Goal: Information Seeking & Learning: Learn about a topic

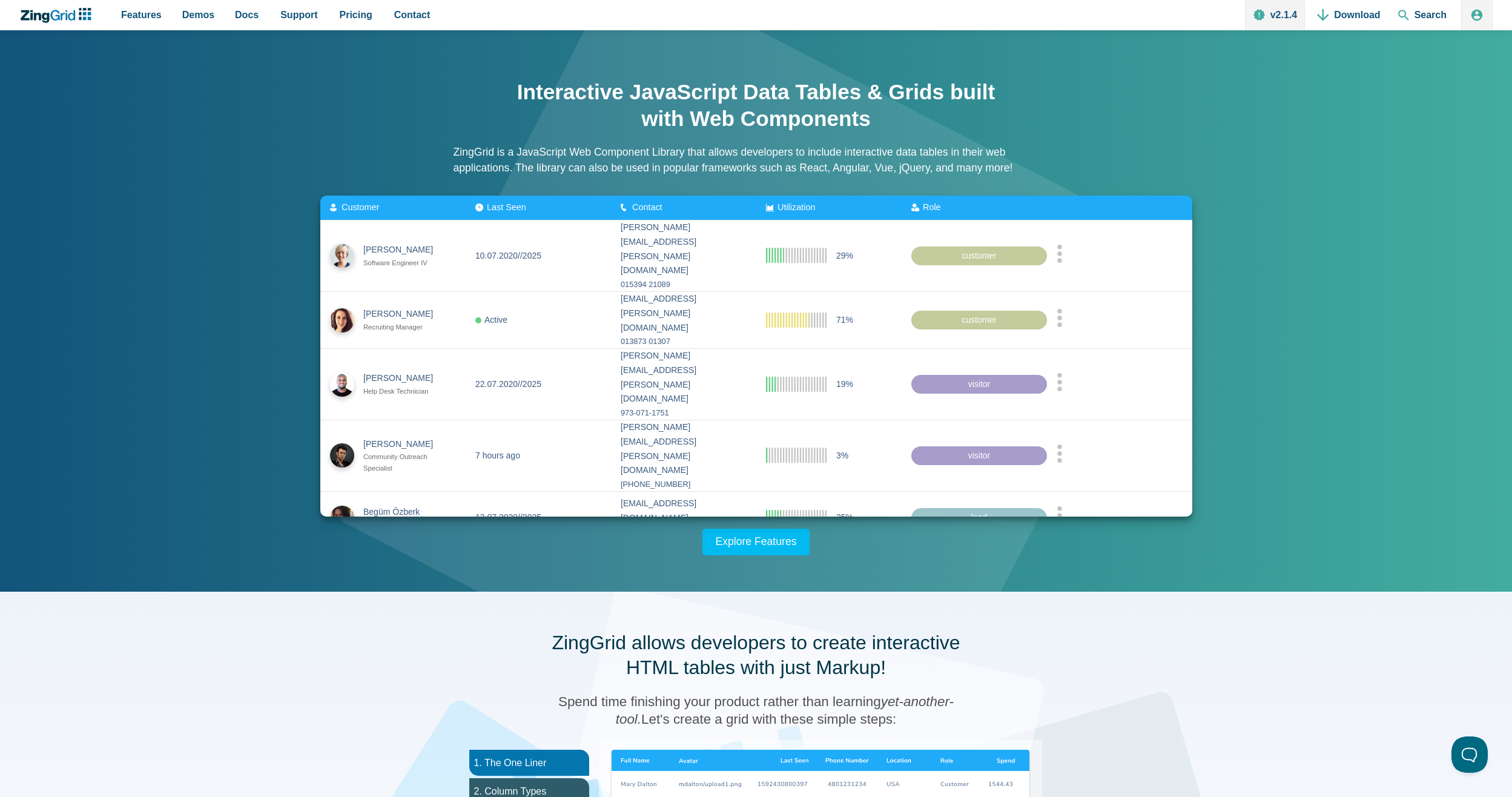
click at [979, 207] on div "Role" at bounding box center [974, 208] width 126 height 10
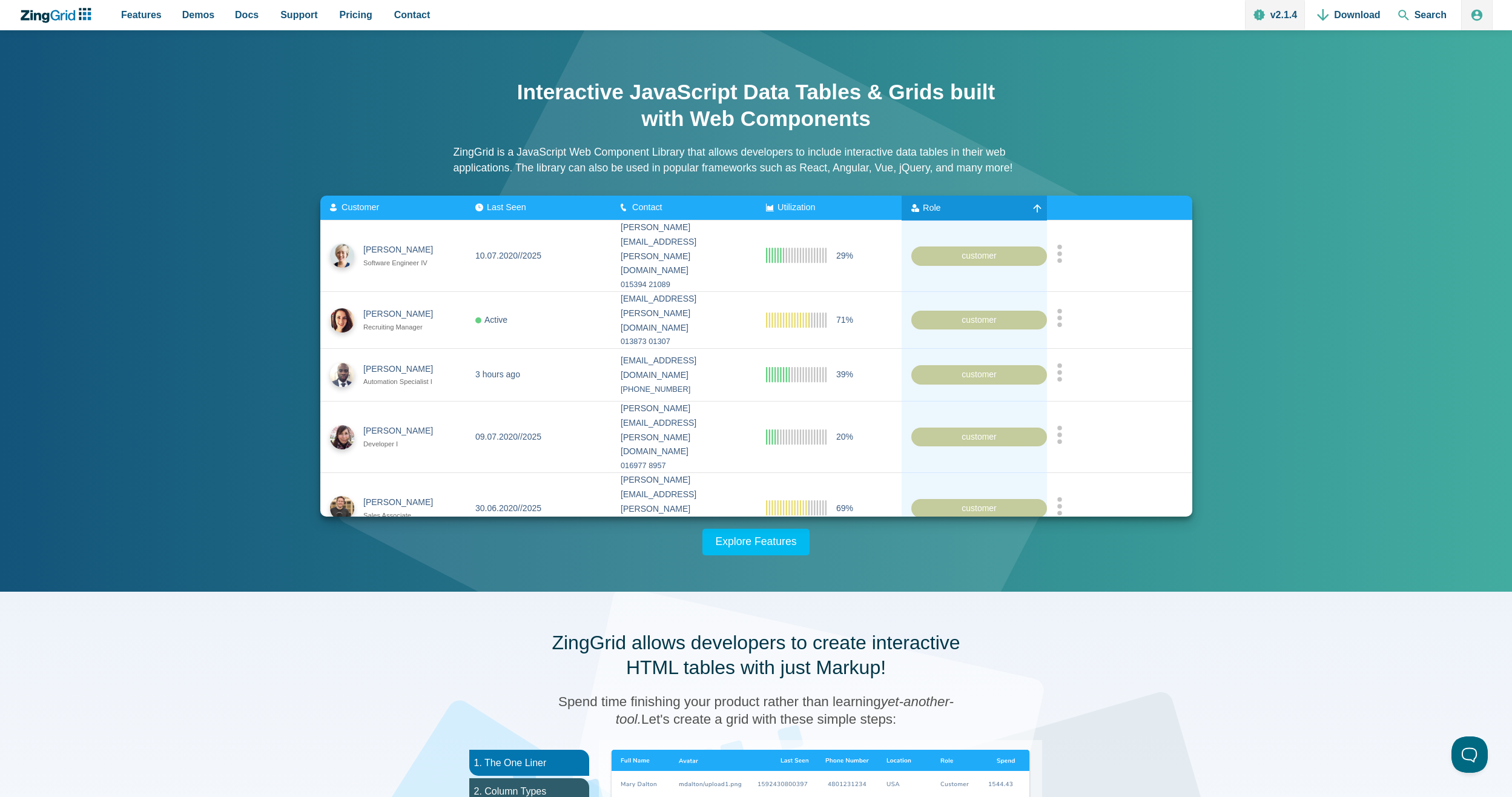
click at [973, 204] on div "Role" at bounding box center [942, 208] width 63 height 10
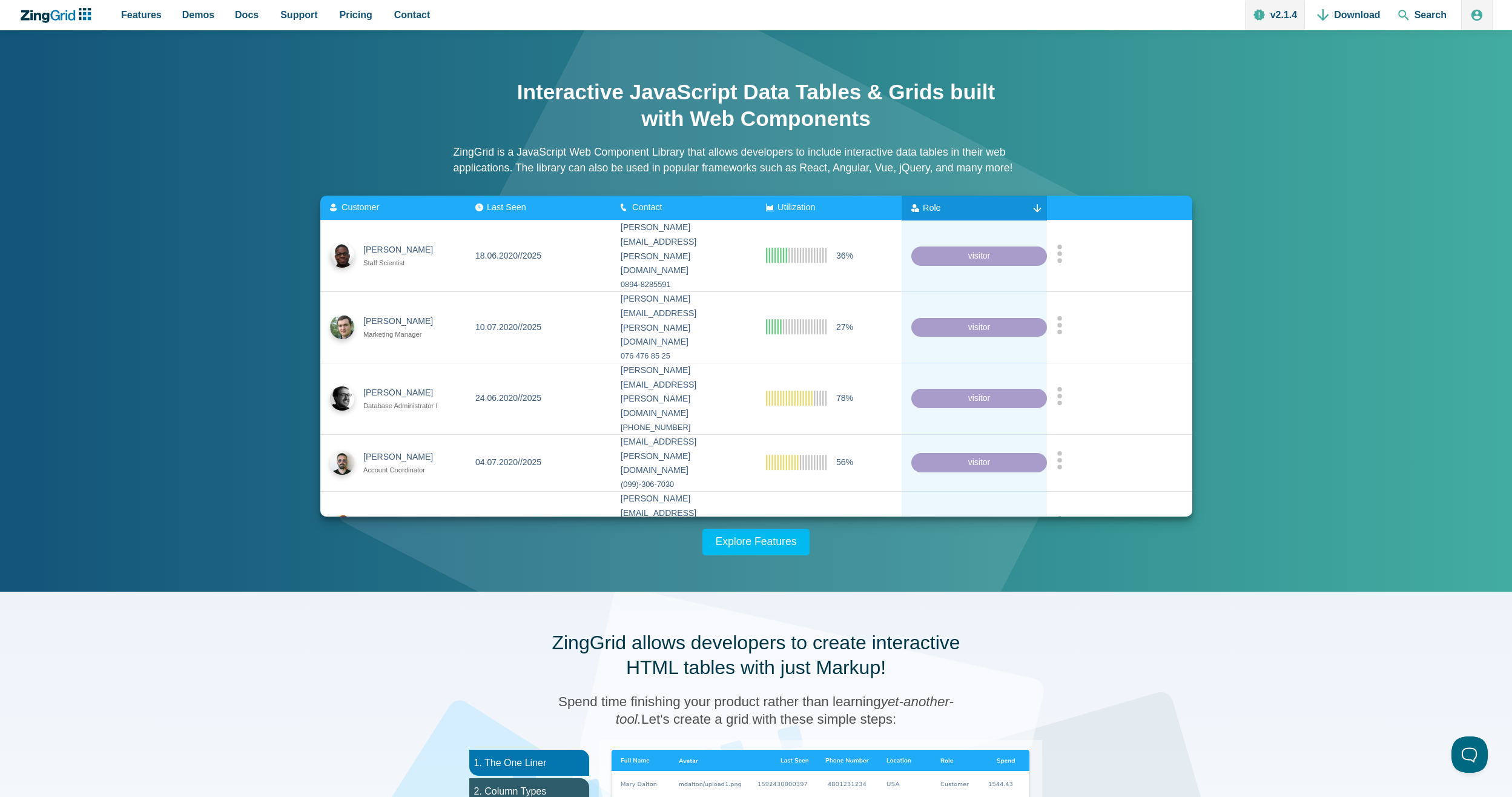
click at [936, 204] on span "Role" at bounding box center [931, 207] width 18 height 10
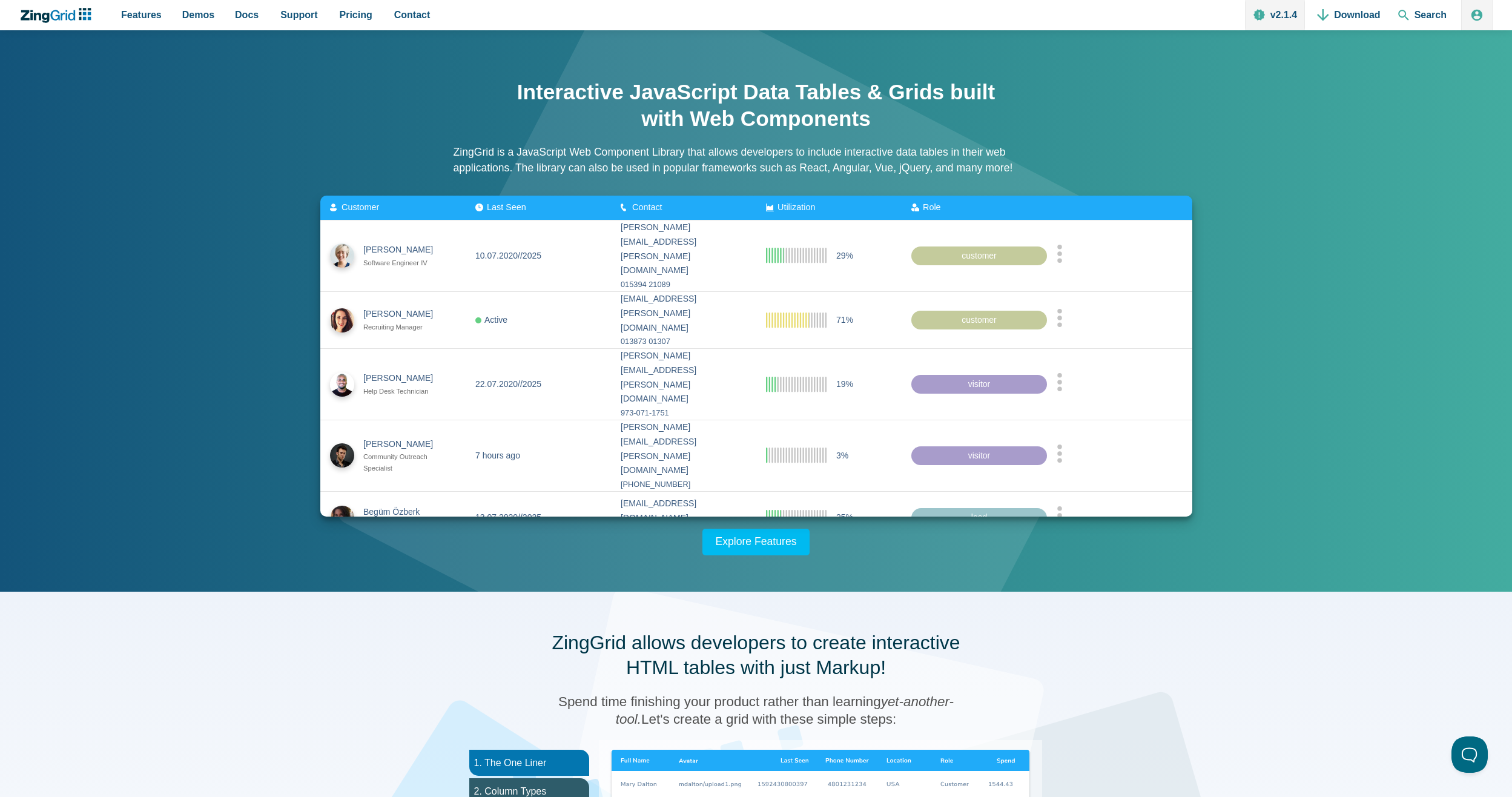
click at [806, 207] on span "Utilization" at bounding box center [796, 207] width 38 height 10
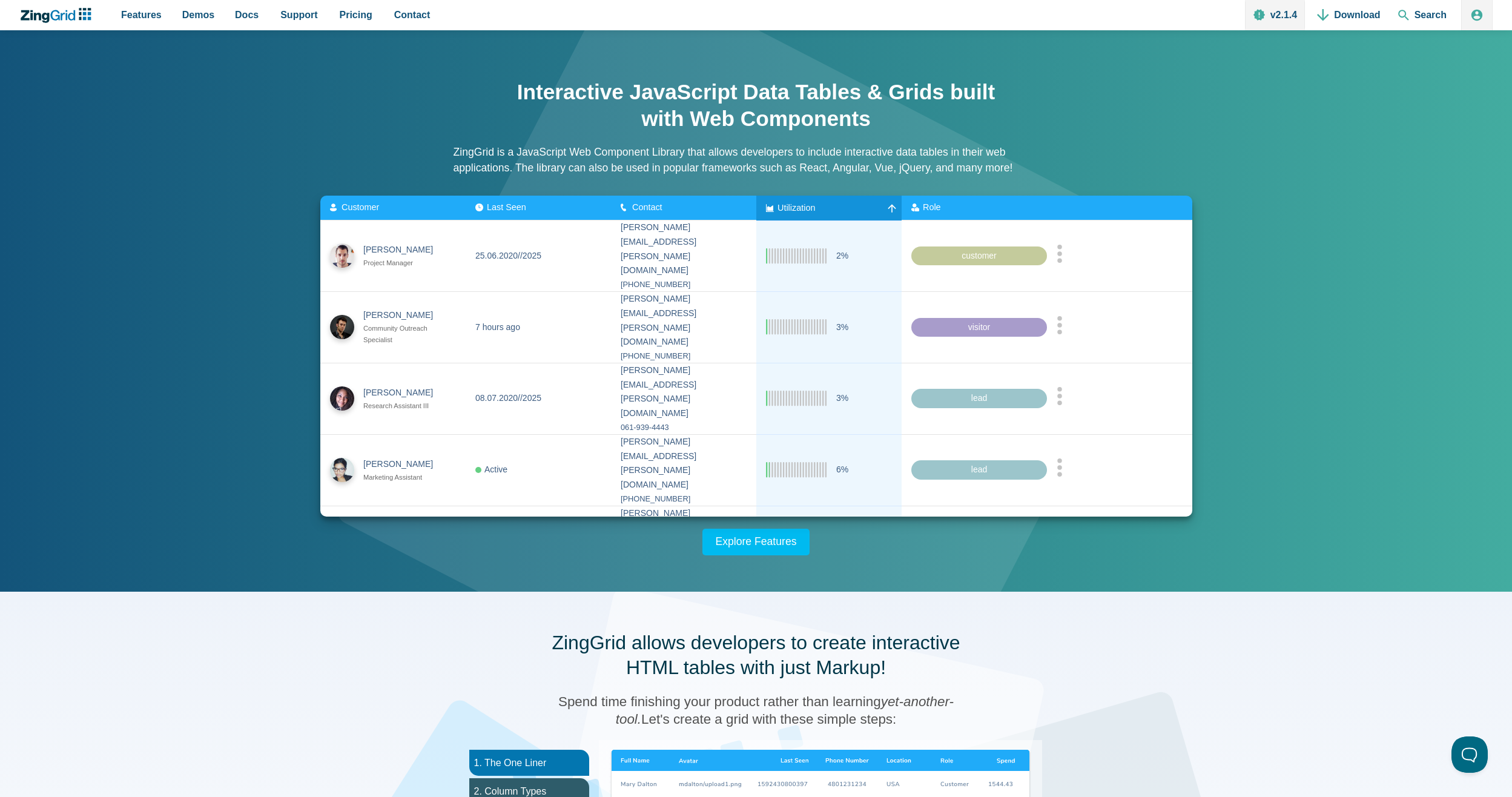
click at [791, 208] on span "Utilization" at bounding box center [796, 207] width 38 height 10
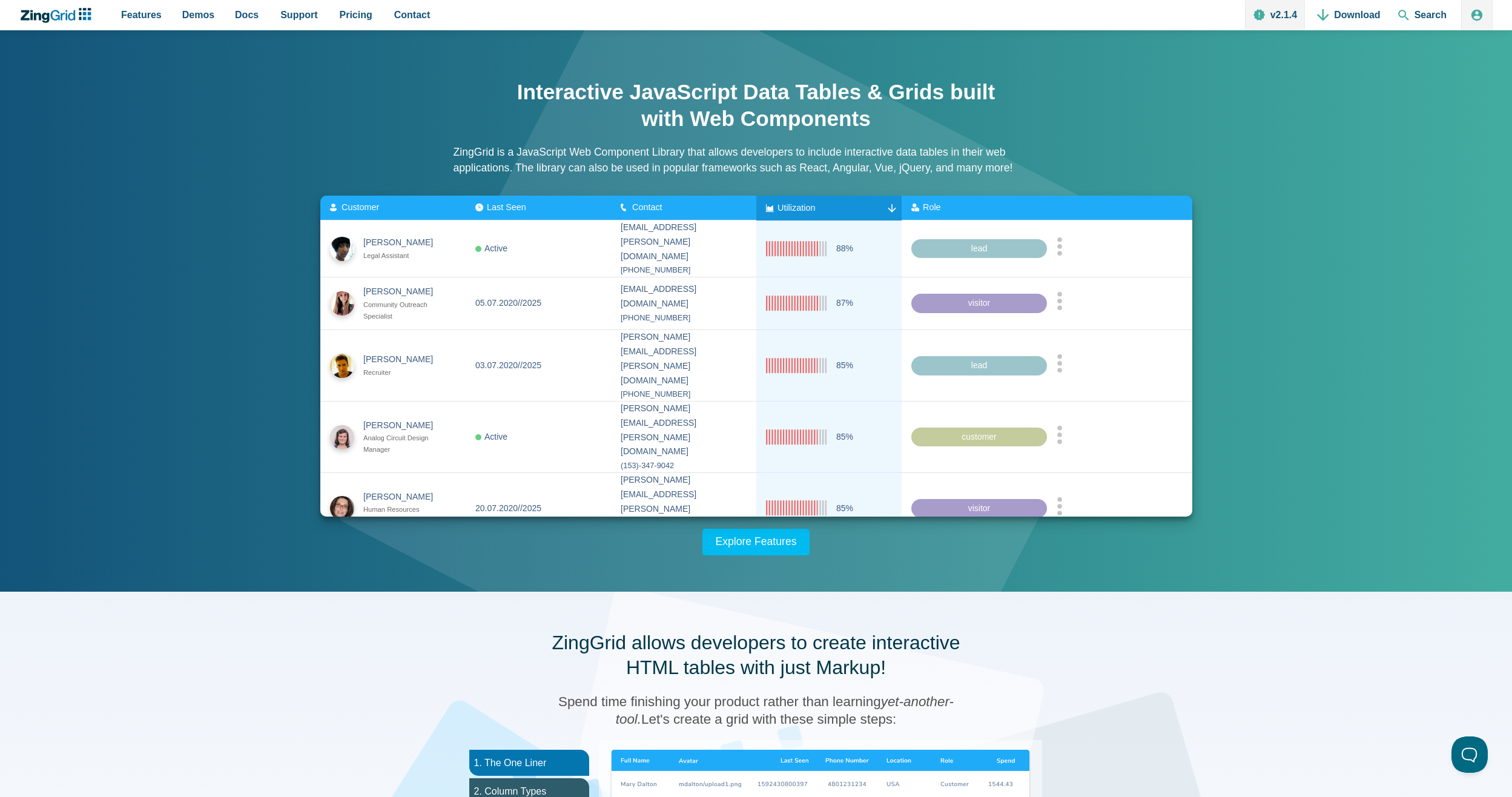
click at [694, 206] on div "Contact" at bounding box center [684, 208] width 126 height 10
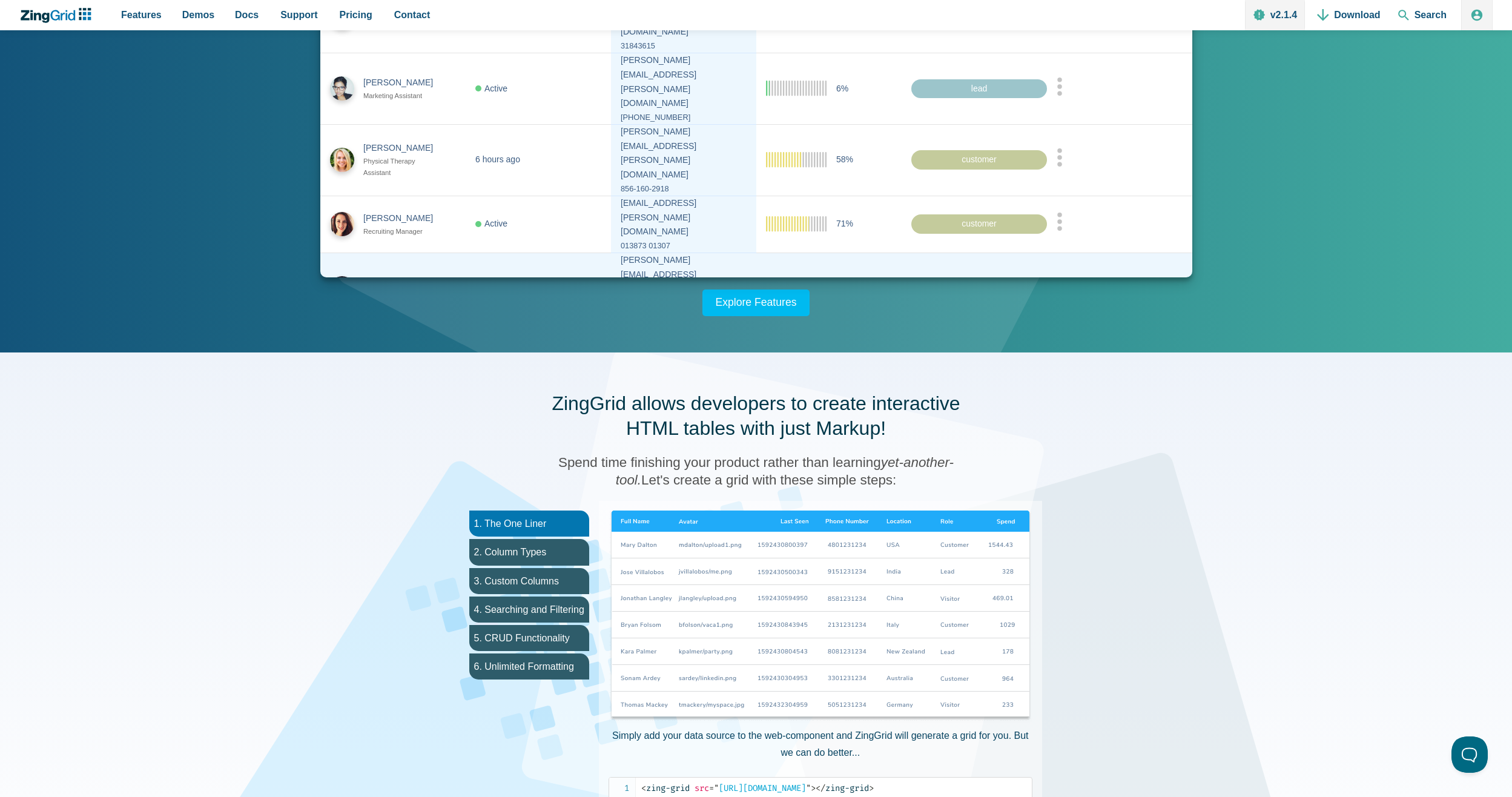
scroll to position [303, 0]
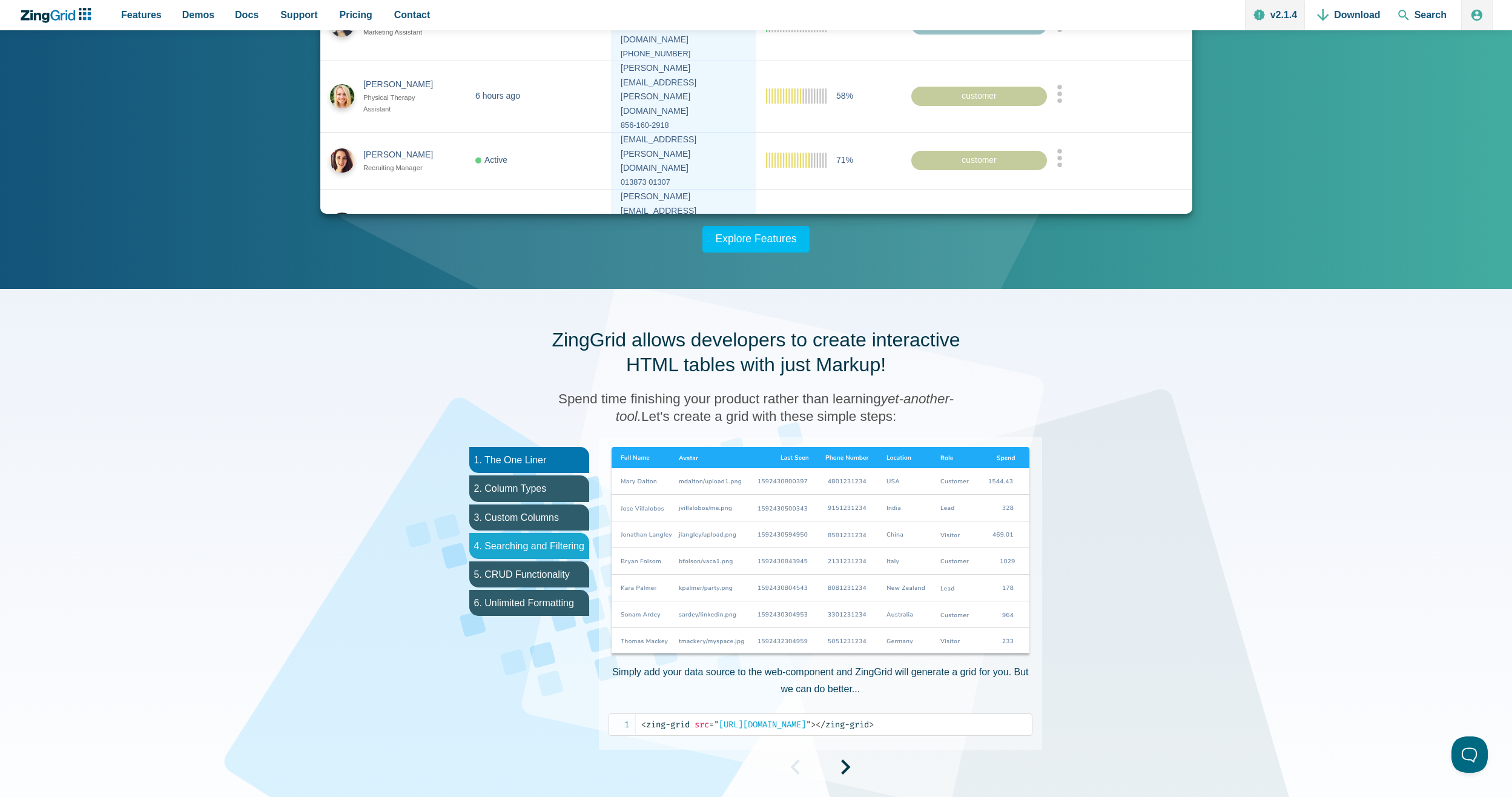
click at [546, 550] on li "4. Searching and Filtering" at bounding box center [529, 546] width 120 height 26
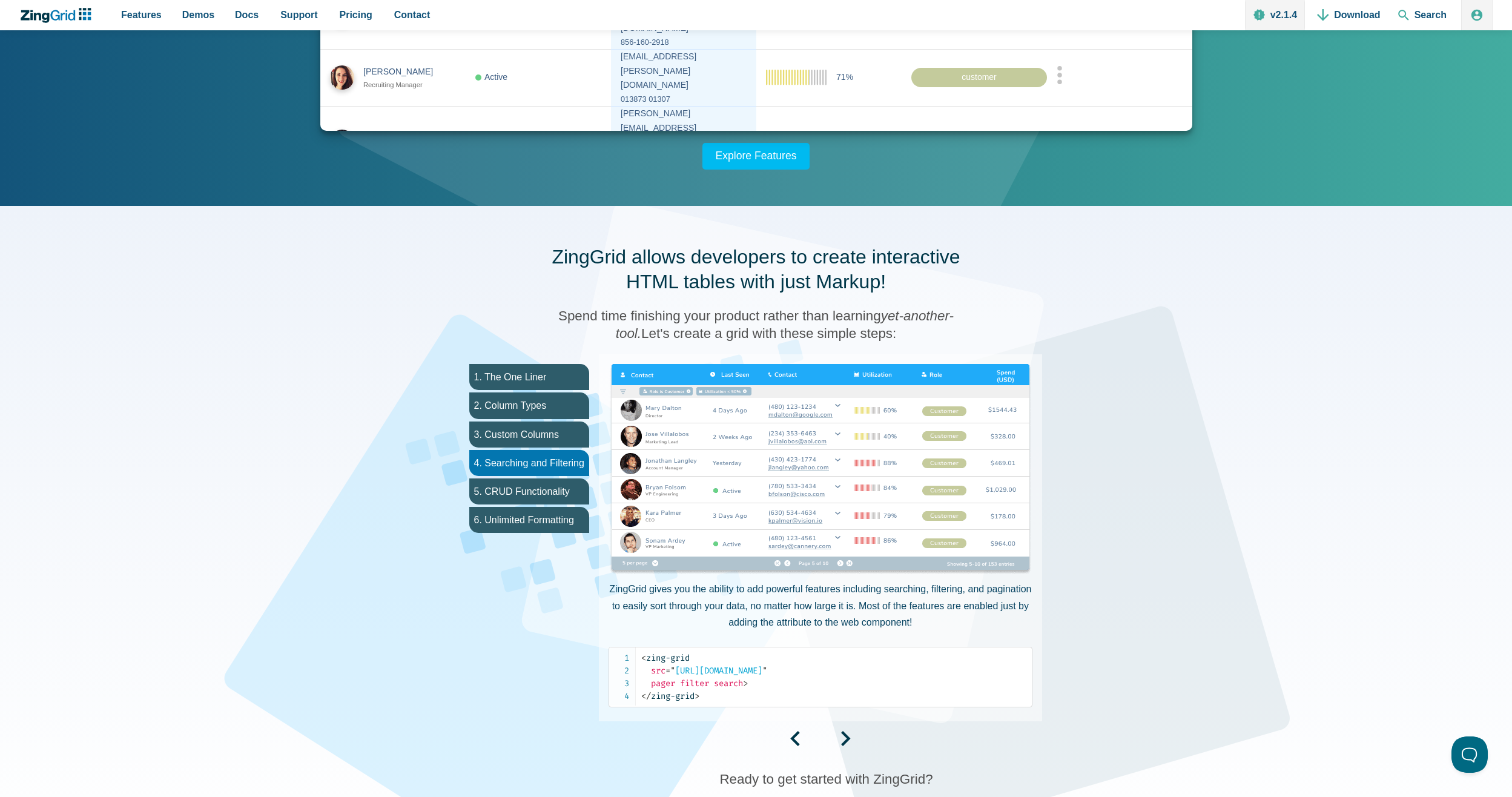
scroll to position [484, 0]
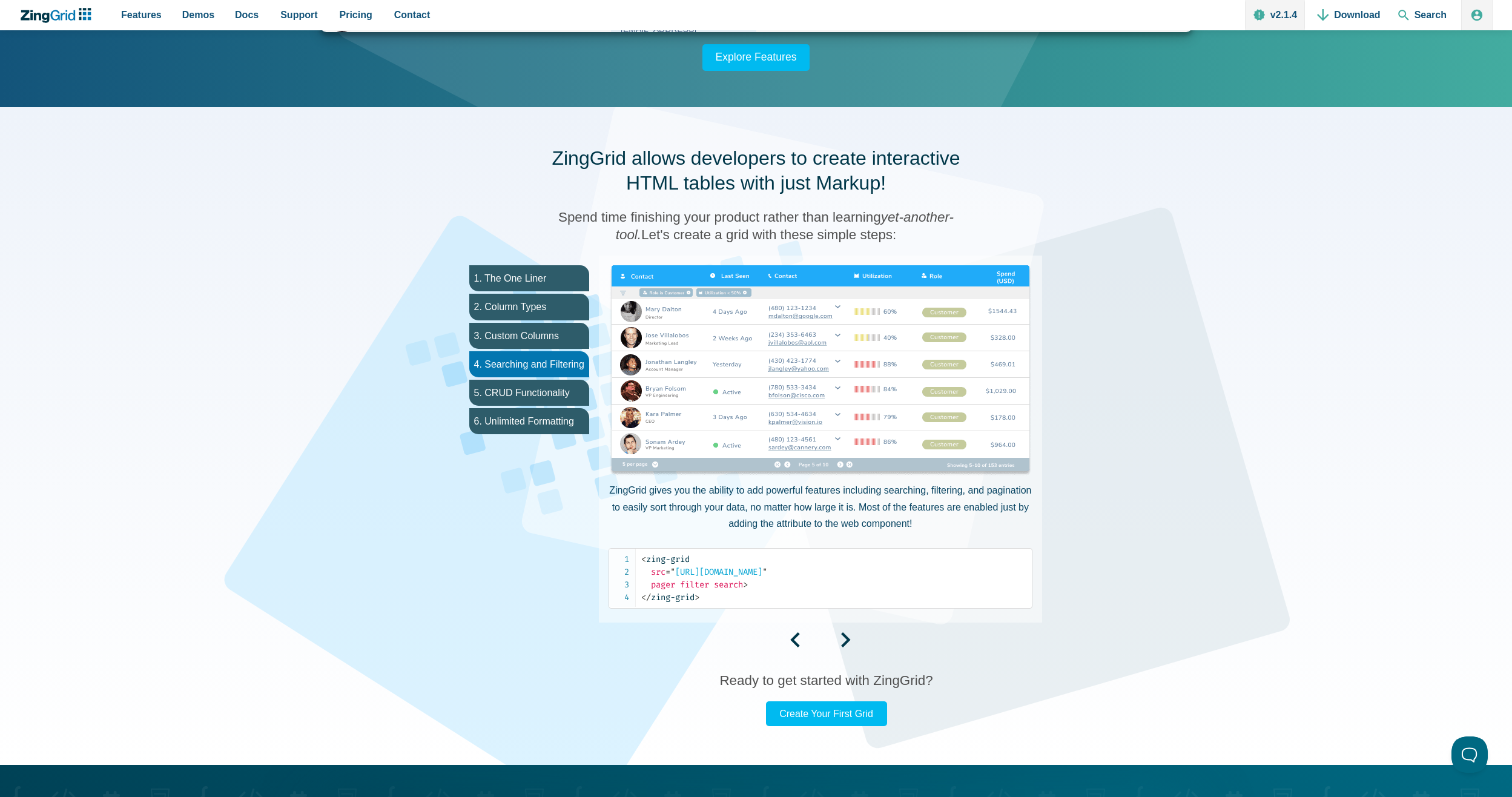
drag, startPoint x: 814, startPoint y: 271, endPoint x: 789, endPoint y: 274, distance: 25.2
click at [813, 271] on img "App Content" at bounding box center [821, 371] width 424 height 212
click at [779, 274] on img "App Content" at bounding box center [821, 371] width 424 height 212
click at [540, 393] on li "5. CRUD Functionality" at bounding box center [529, 392] width 120 height 26
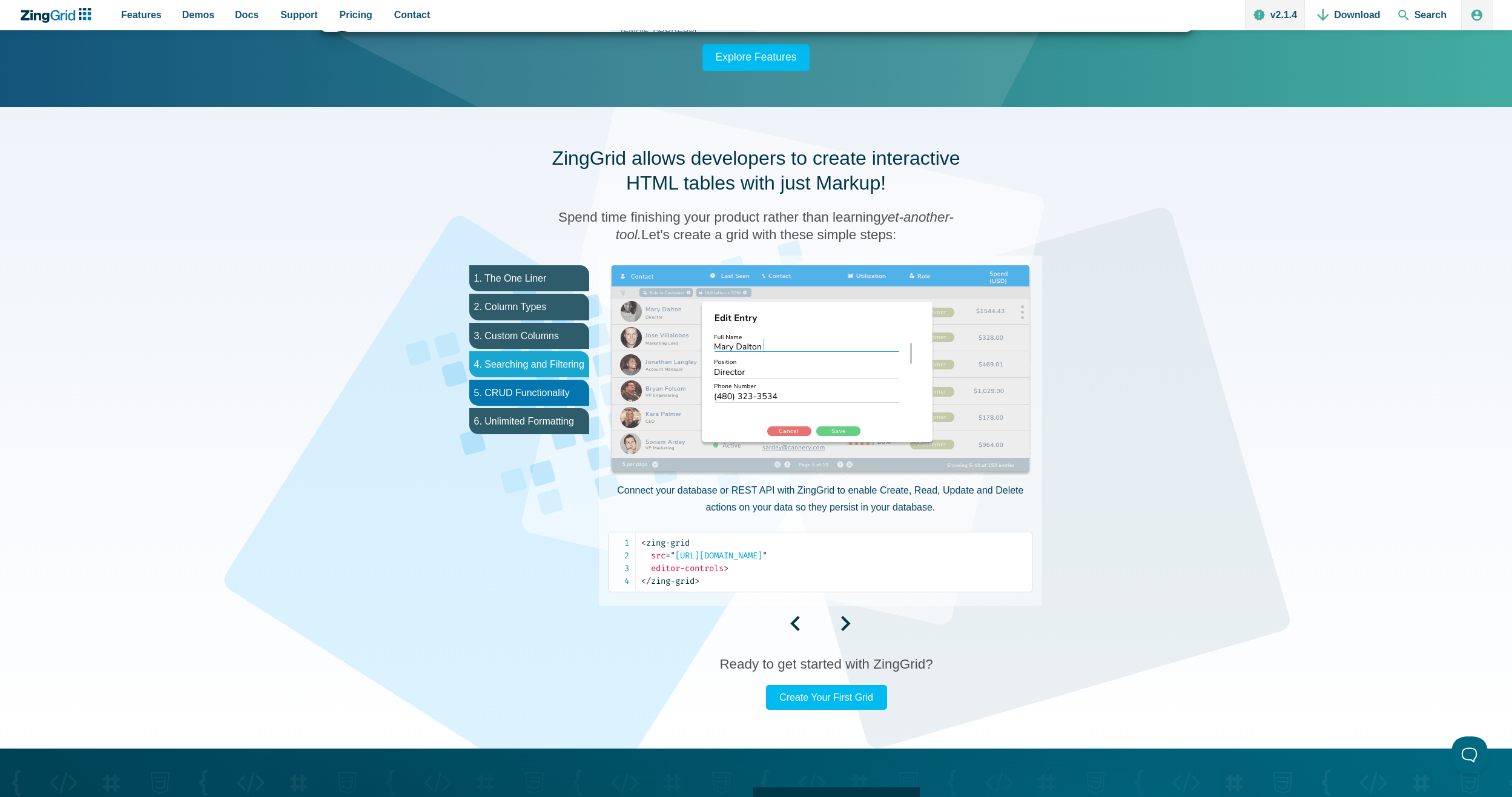
click at [532, 374] on li "4. Searching and Filtering" at bounding box center [529, 364] width 120 height 26
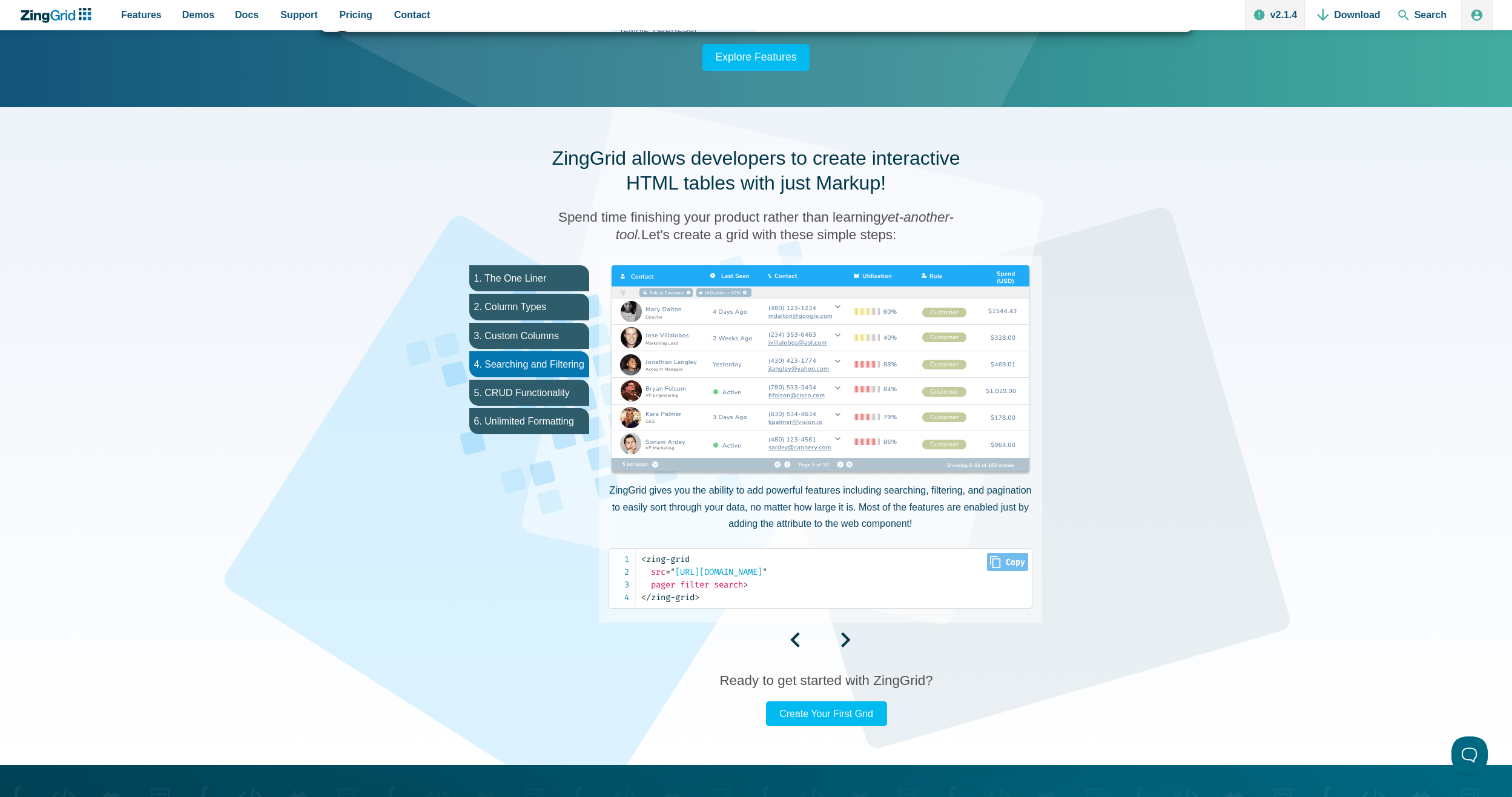
drag, startPoint x: 787, startPoint y: 575, endPoint x: 784, endPoint y: 570, distance: 5.8
click at [767, 575] on span "= " https://examples.zingsoft.com/my-user-data "" at bounding box center [716, 572] width 102 height 10
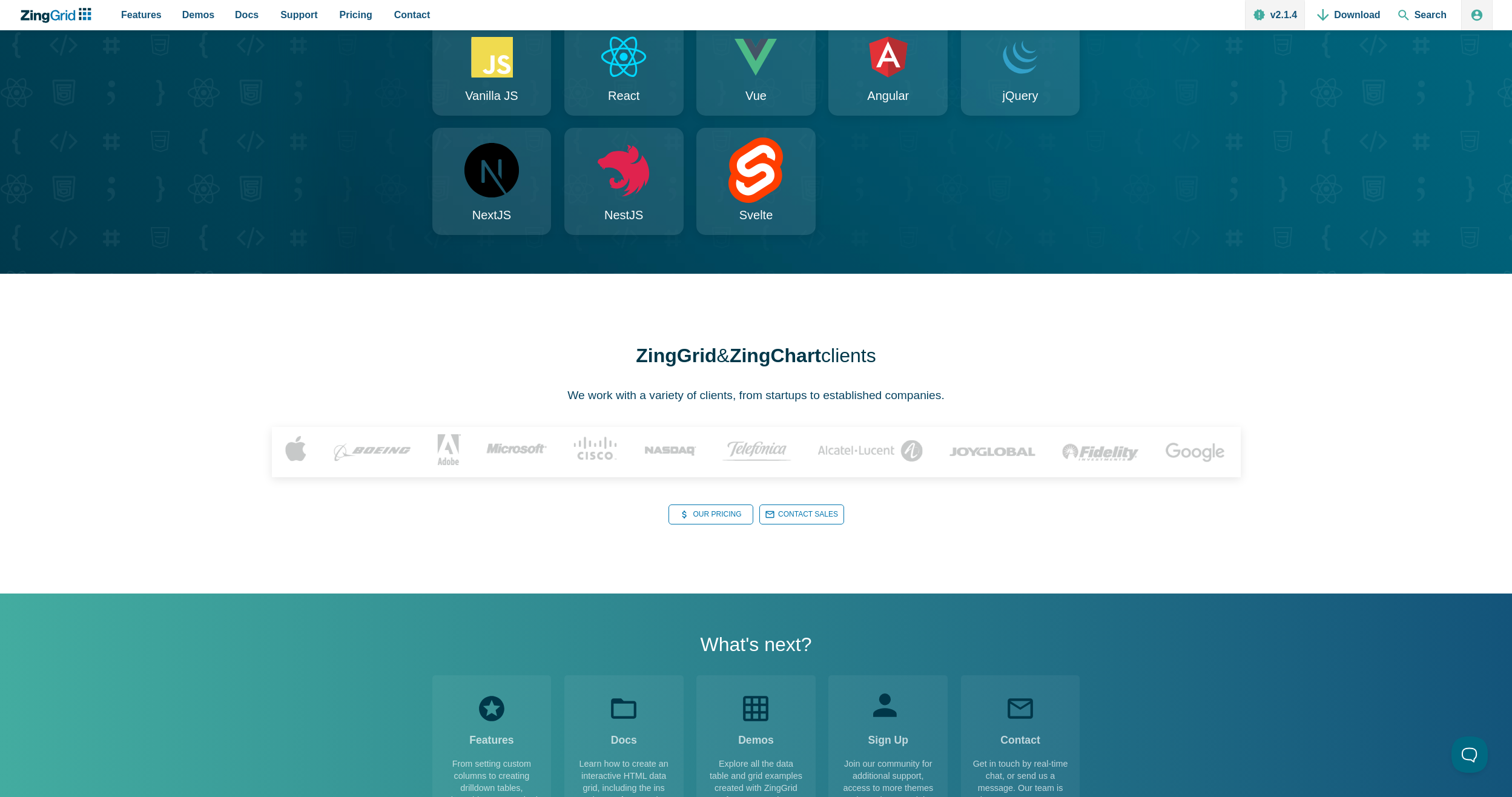
scroll to position [1271, 0]
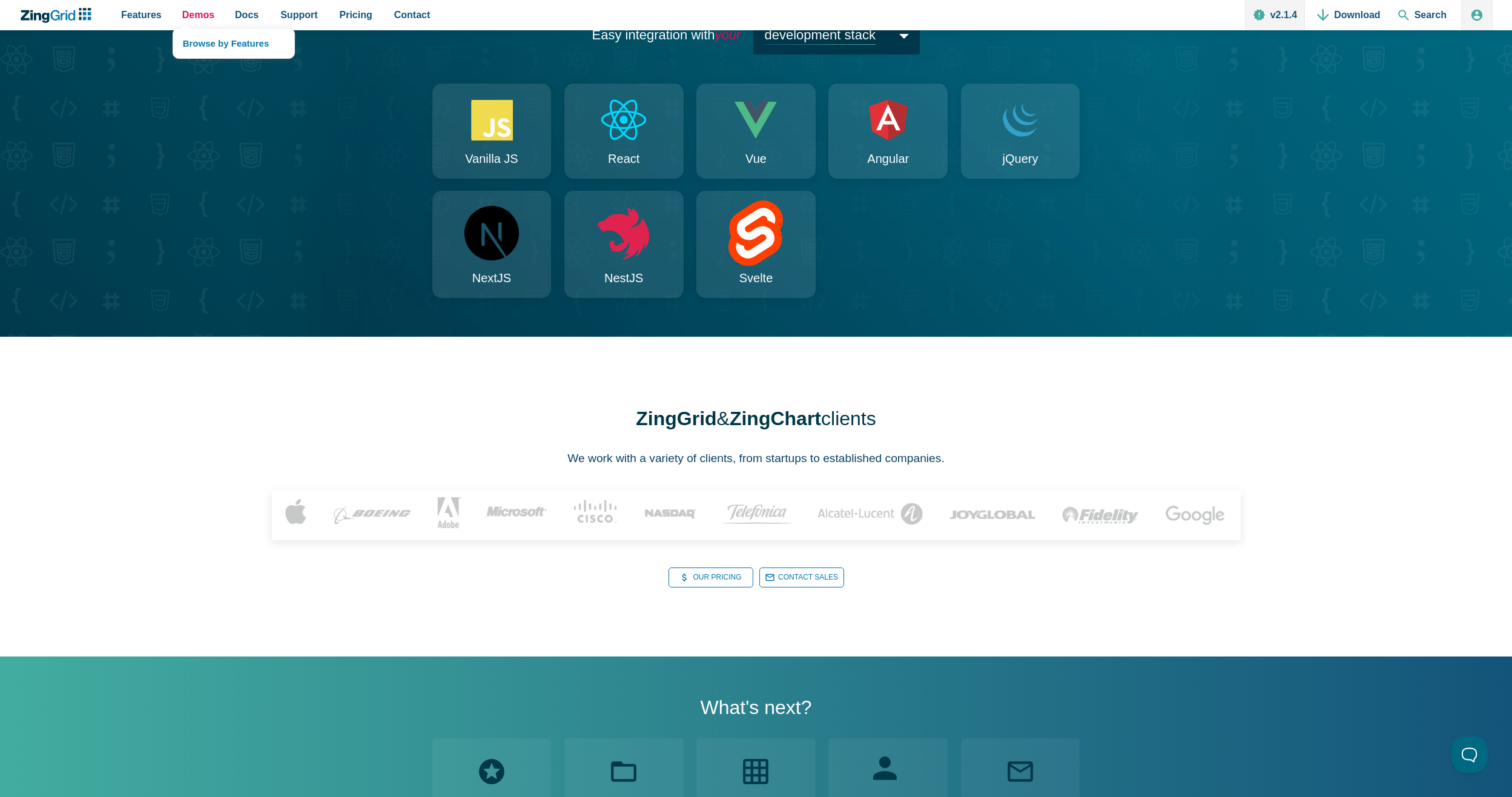
click at [193, 17] on span "Demos" at bounding box center [198, 15] width 32 height 17
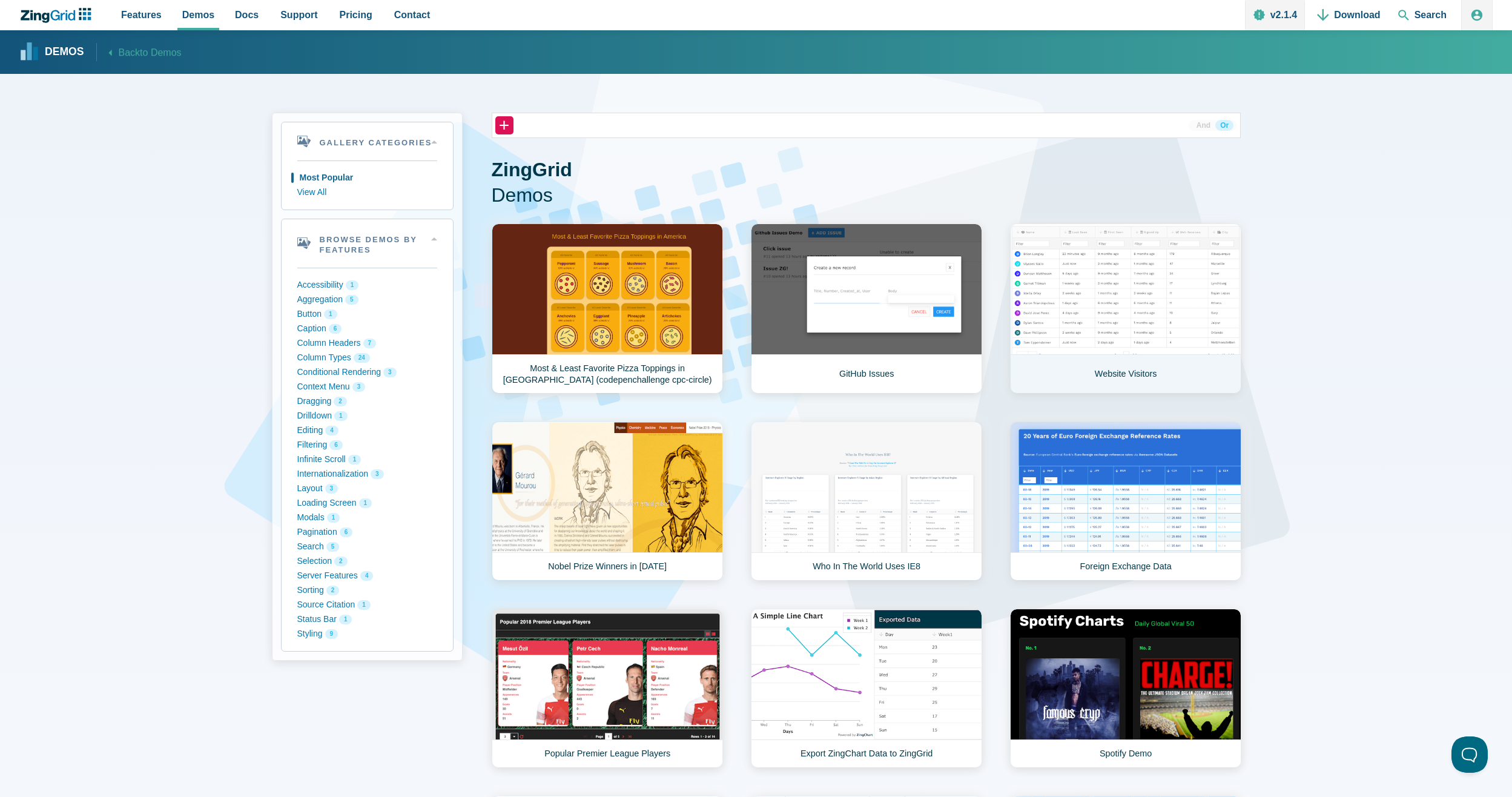
click at [1075, 278] on link "Website Visitors" at bounding box center [1125, 308] width 231 height 170
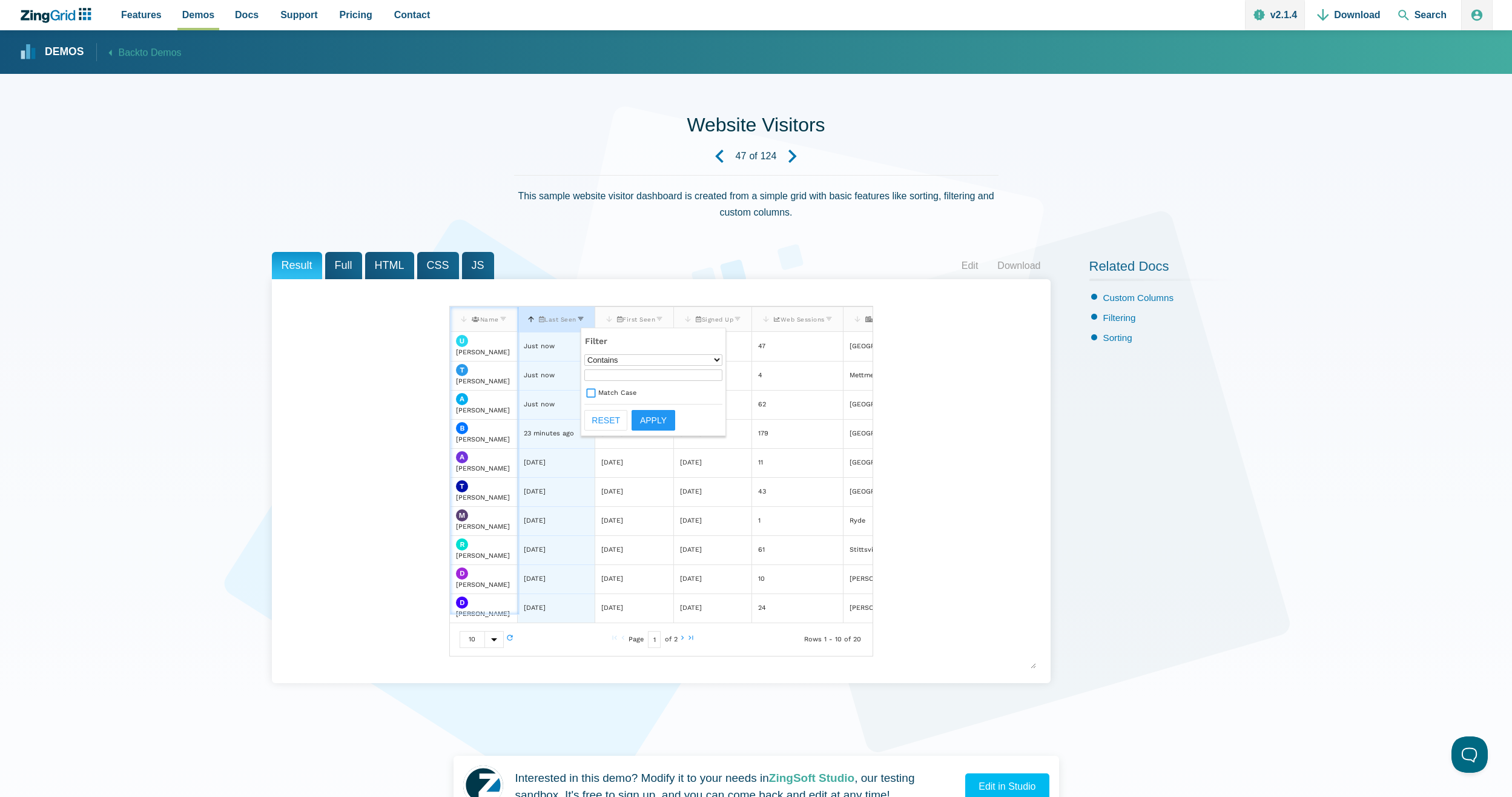
click at [1007, 467] on div "[[index.user.0.name]] Name Last Seen First Seen Signed Up Web Sessions City Uly…" at bounding box center [661, 481] width 749 height 375
click at [833, 321] on zg-icon "filter" at bounding box center [828, 321] width 8 height 12
click at [797, 360] on select "None ────────── Empty Not Empty ────────── Equals Does Not Equal Contains Does …" at bounding box center [771, 360] width 138 height 11
click at [777, 338] on header "Filter" at bounding box center [771, 341] width 138 height 20
click at [763, 377] on input "App Content" at bounding box center [771, 375] width 138 height 11
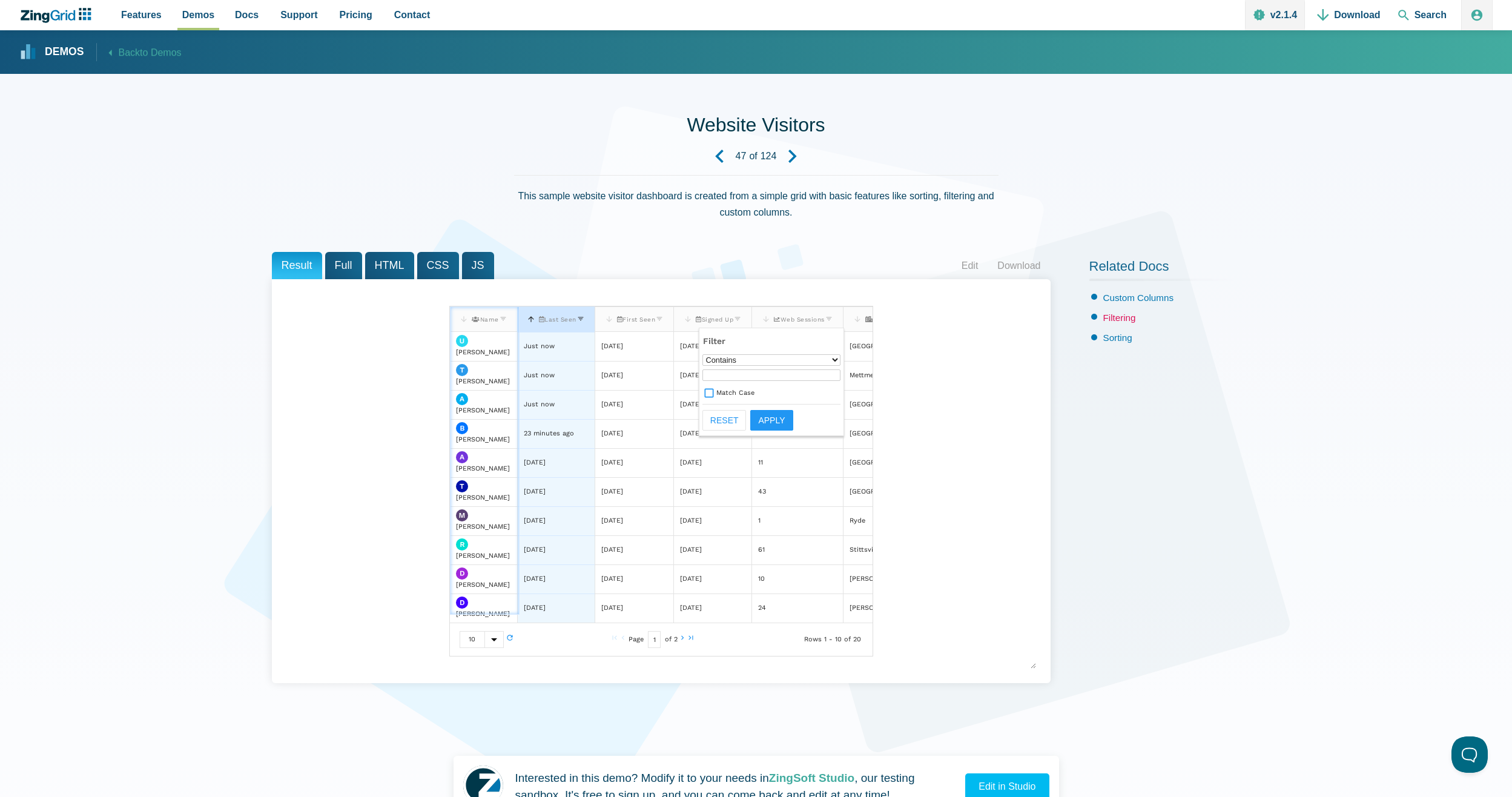
click at [1120, 318] on link "Filtering" at bounding box center [1119, 318] width 32 height 10
